Goal: Check status: Check status

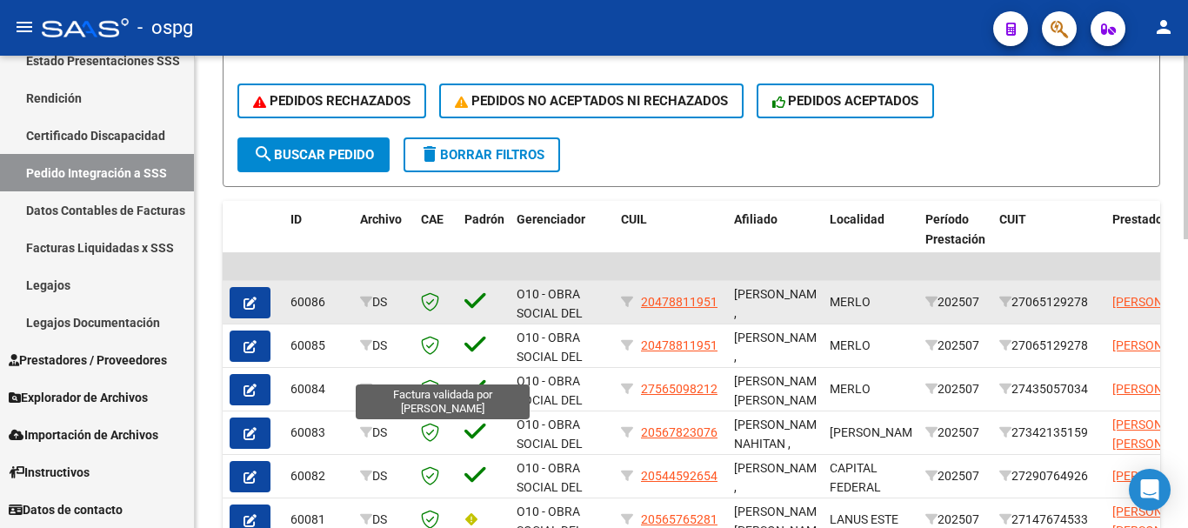
scroll to position [696, 0]
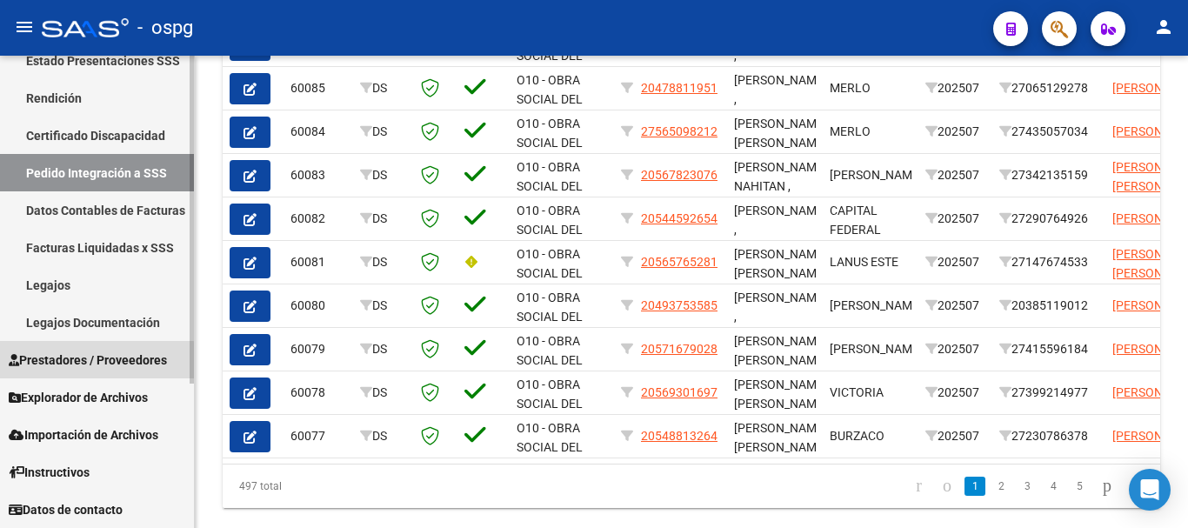
click at [93, 361] on span "Prestadores / Proveedores" at bounding box center [88, 359] width 158 height 19
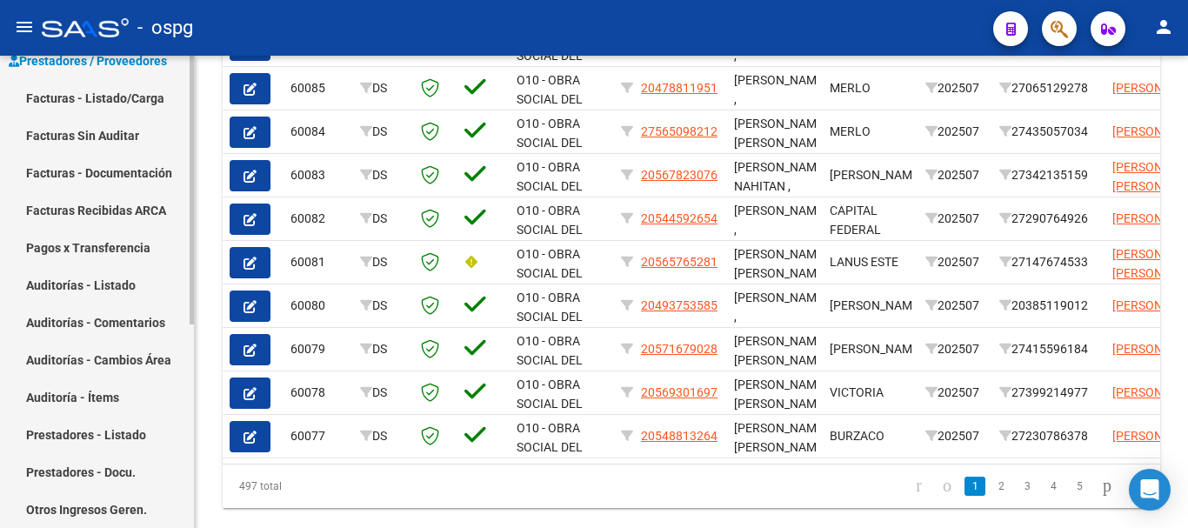
click at [141, 101] on link "Facturas - Listado/Carga" at bounding box center [97, 97] width 194 height 37
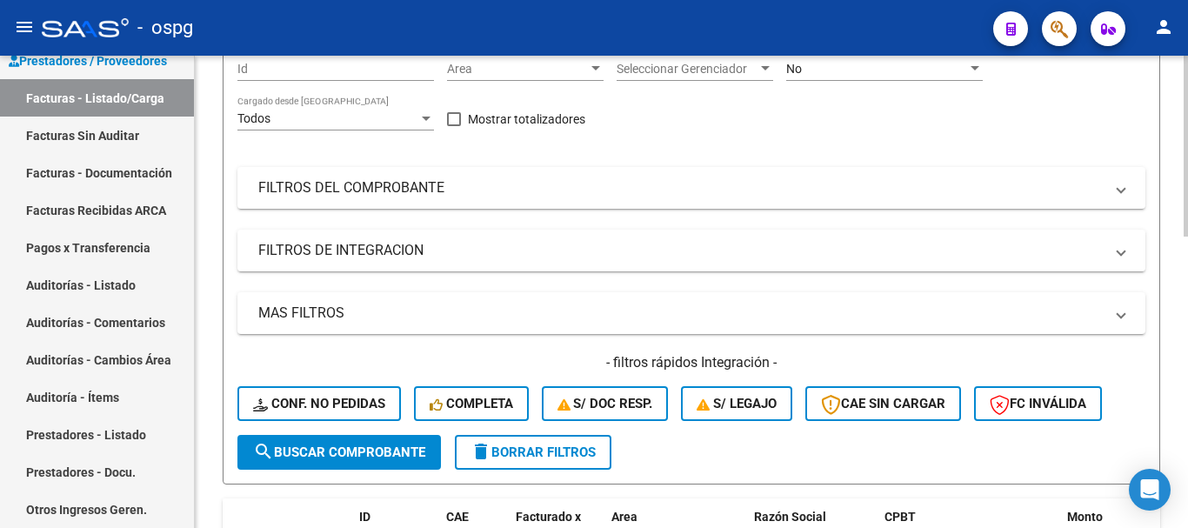
scroll to position [174, 0]
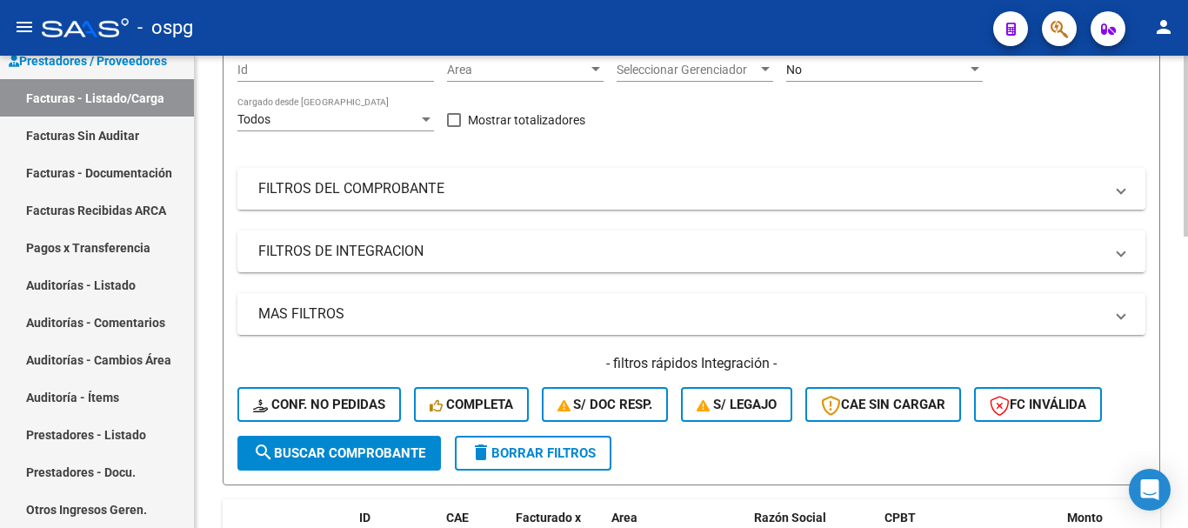
click at [427, 196] on mat-panel-title "FILTROS DEL COMPROBANTE" at bounding box center [680, 188] width 845 height 19
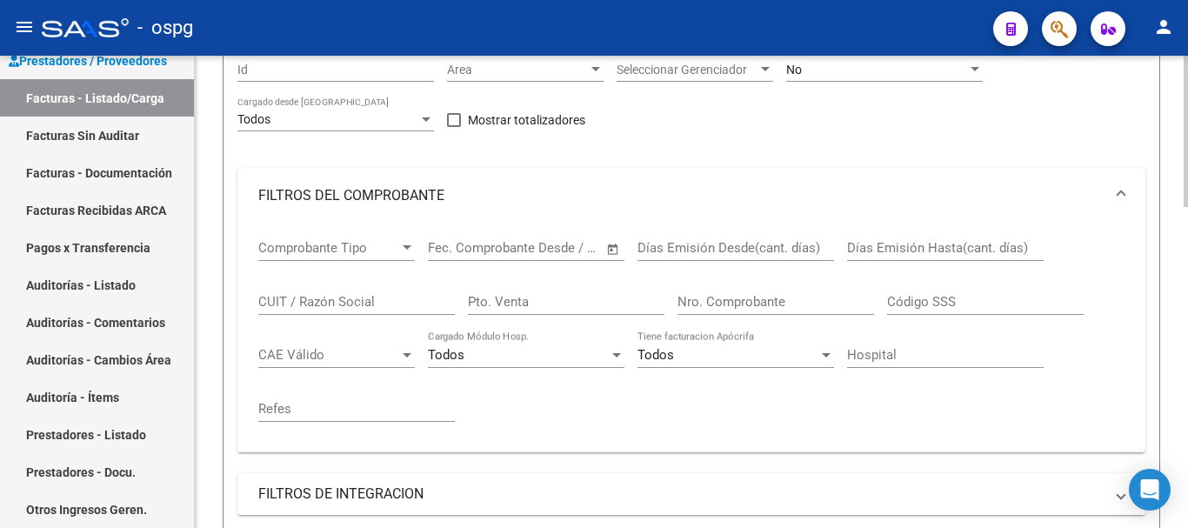
click at [706, 304] on input "Nro. Comprobante" at bounding box center [775, 302] width 197 height 16
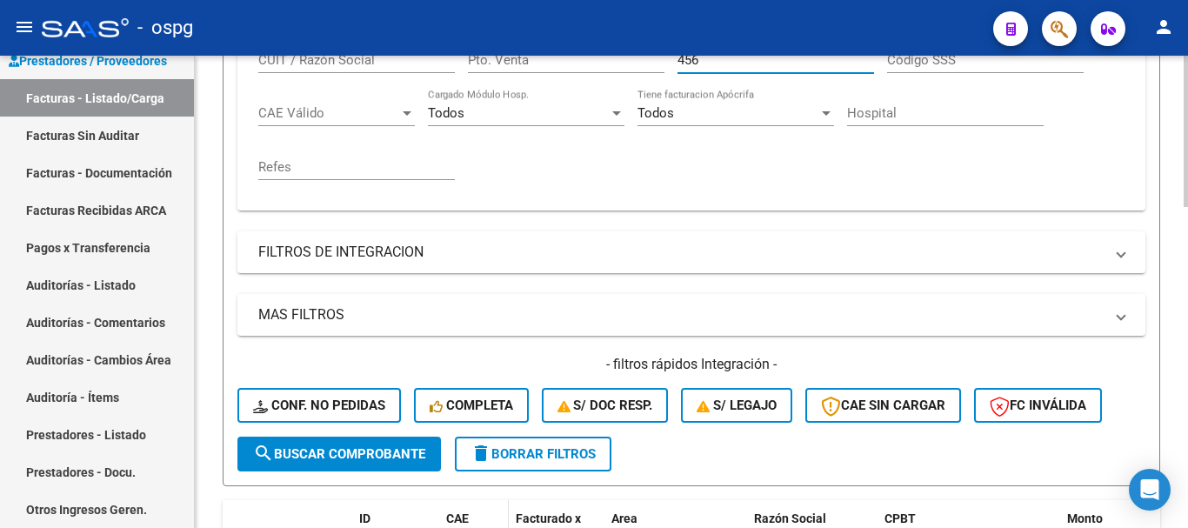
scroll to position [609, 0]
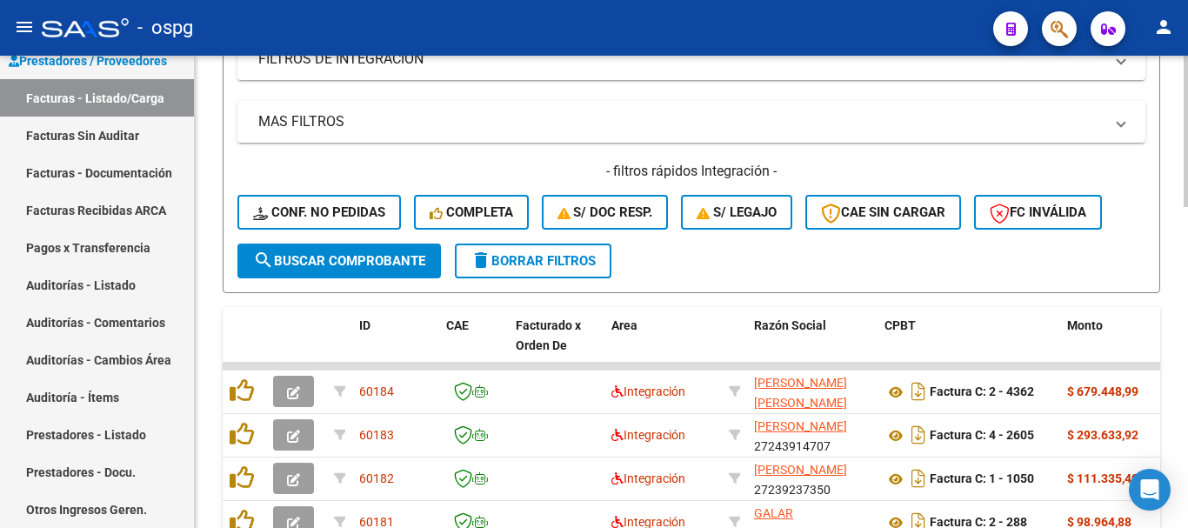
type input "456"
click at [371, 271] on button "search Buscar Comprobante" at bounding box center [338, 260] width 203 height 35
